Goal: Task Accomplishment & Management: Use online tool/utility

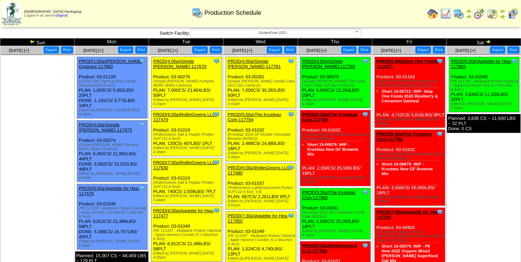
click at [23, 169] on td "[DATE] [+] Print Export" at bounding box center [37, 234] width 74 height 377
click at [41, 213] on td "[DATE] [+] Print Export" at bounding box center [37, 234] width 74 height 377
click at [496, 160] on td "[DATE] [+] Print Export Clone Item PROD(5:00a)Appetite for Hea-117965 Appetite …" at bounding box center [483, 234] width 74 height 377
click at [66, 193] on td "[DATE] [+] Print Export" at bounding box center [37, 234] width 74 height 377
click at [50, 197] on td "[DATE] [+] Print Export" at bounding box center [37, 234] width 74 height 377
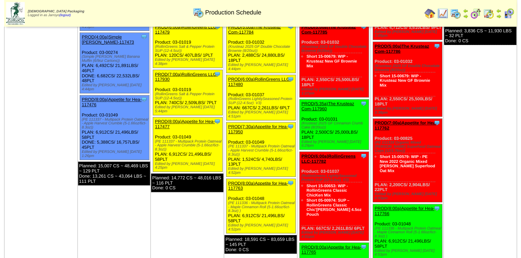
scroll to position [82, 0]
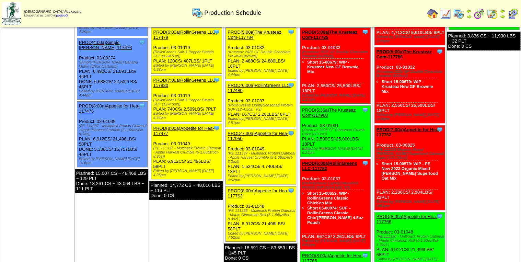
click at [311, 161] on link "PROD(6:00a)RollinGreens LLC-117782" at bounding box center [329, 166] width 55 height 10
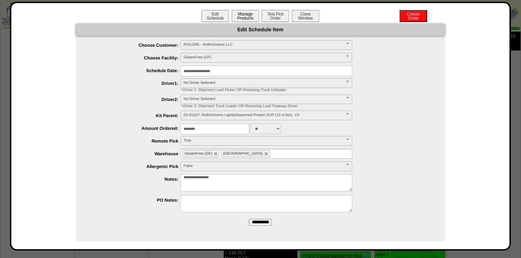
click at [244, 19] on button "Manage Products" at bounding box center [245, 16] width 27 height 12
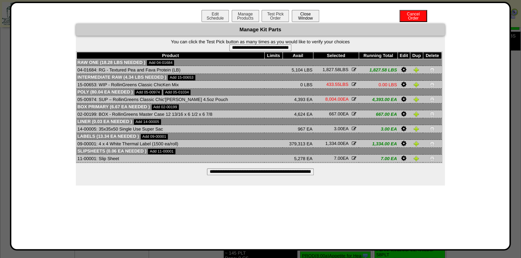
click at [314, 17] on button "Close Window" at bounding box center [305, 16] width 27 height 12
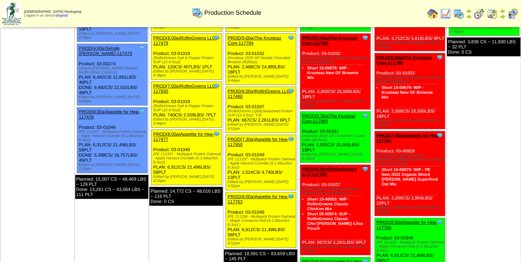
scroll to position [82, 0]
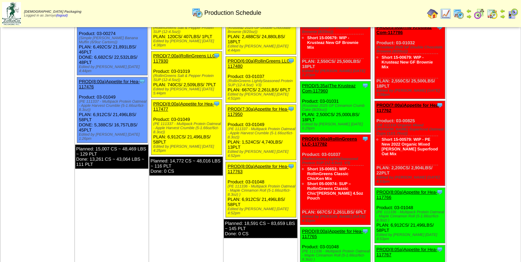
scroll to position [110, 0]
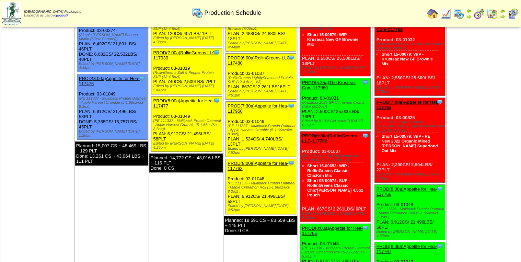
click at [159, 189] on td "Oct 14 [+] Print Export Clone Item PROD(4:00a)Simple Mills-117670 Simple Mills …" at bounding box center [186, 124] width 74 height 377
click at [114, 191] on td "Oct 13 [+] Print Export Clone Item PROD(1:00a)Pastore Organics-117882 Pastore O…" at bounding box center [111, 124] width 74 height 377
click at [64, 215] on td "[DATE] [+] Print Export" at bounding box center [37, 124] width 74 height 377
